Goal: Find contact information: Find contact information

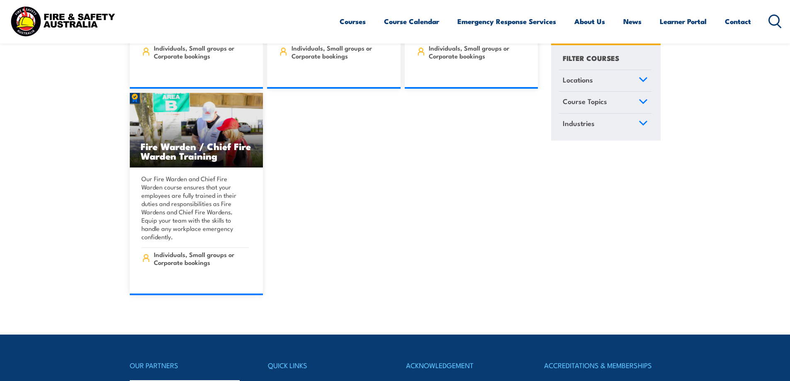
scroll to position [9663, 0]
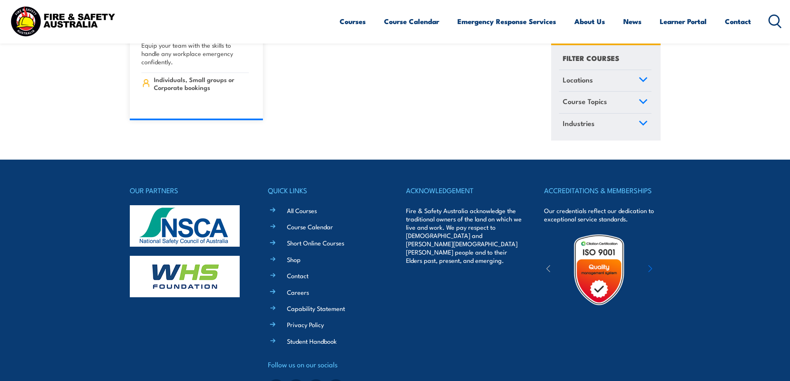
drag, startPoint x: 790, startPoint y: 200, endPoint x: 789, endPoint y: 377, distance: 177.5
click at [295, 271] on link "Contact" at bounding box center [298, 275] width 22 height 9
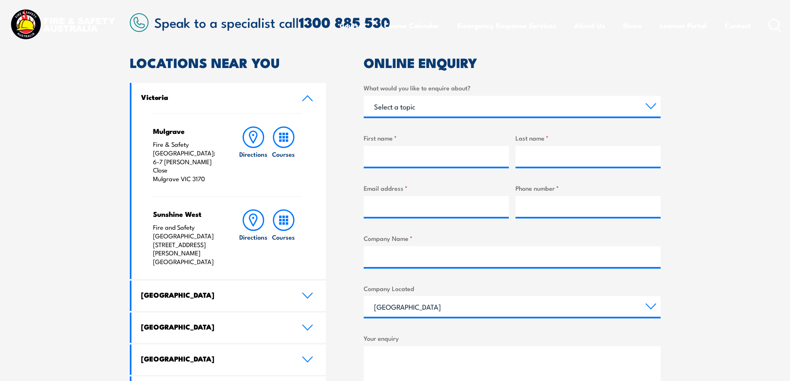
scroll to position [290, 0]
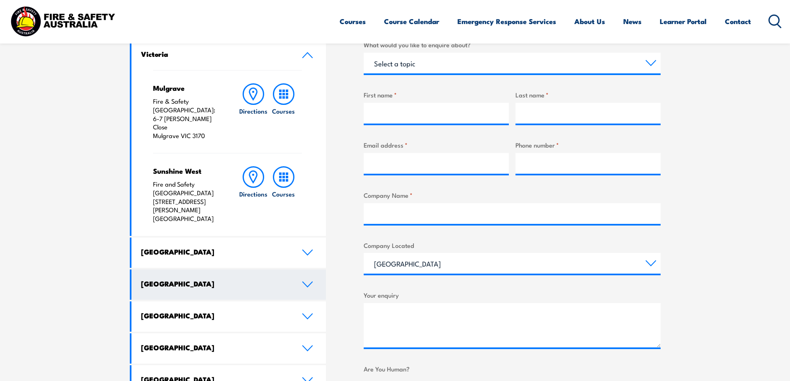
click at [151, 270] on link "[GEOGRAPHIC_DATA]" at bounding box center [228, 285] width 195 height 30
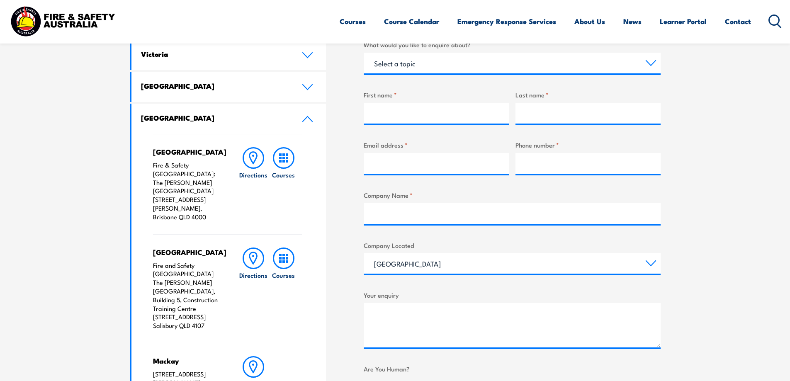
drag, startPoint x: 153, startPoint y: 272, endPoint x: 218, endPoint y: 307, distance: 73.7
click at [218, 307] on p "Fire and Safety Australia The Bob Marshman Building, Building 5, Construction T…" at bounding box center [187, 295] width 69 height 69
copy p "Building 5, Construction Training Centre 460-492 Beaudesert Road Salisbury QLD …"
